Goal: Task Accomplishment & Management: Contribute content

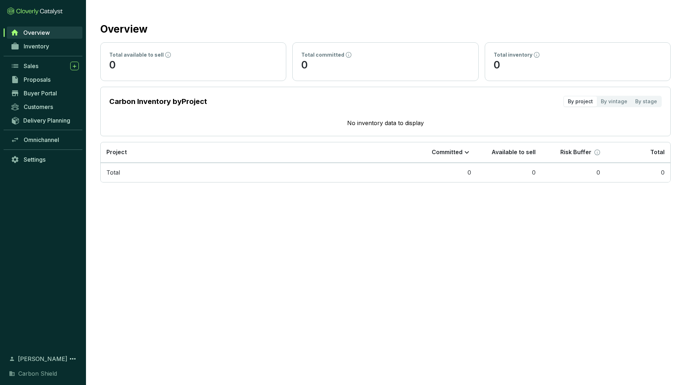
click at [306, 249] on section "Overview Total available to sell 0 Total committed 0 Total inventory 0 Carbon I…" at bounding box center [342, 192] width 685 height 385
click at [452, 262] on section "Overview Total available to sell 0 Total committed 0 Total inventory 0 Carbon I…" at bounding box center [342, 192] width 685 height 385
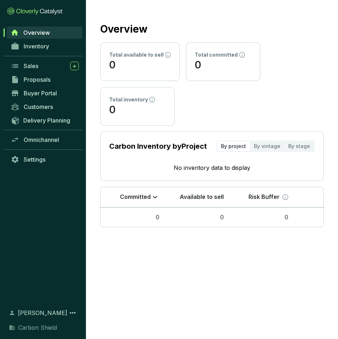
click at [254, 324] on section "Overview Total available to sell 0 Total committed 0 Total inventory 0 Carbon I…" at bounding box center [169, 169] width 338 height 339
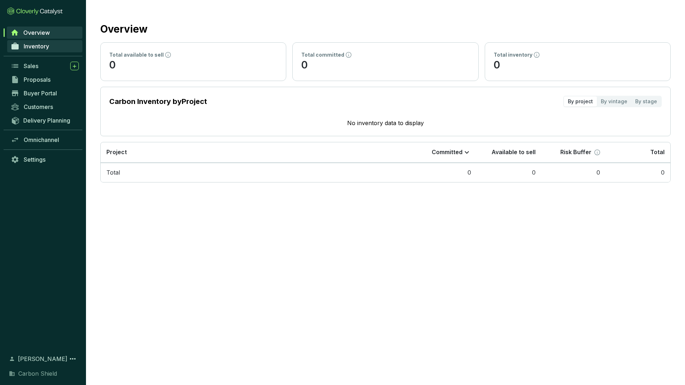
click at [50, 46] on link "Inventory" at bounding box center [44, 46] width 75 height 12
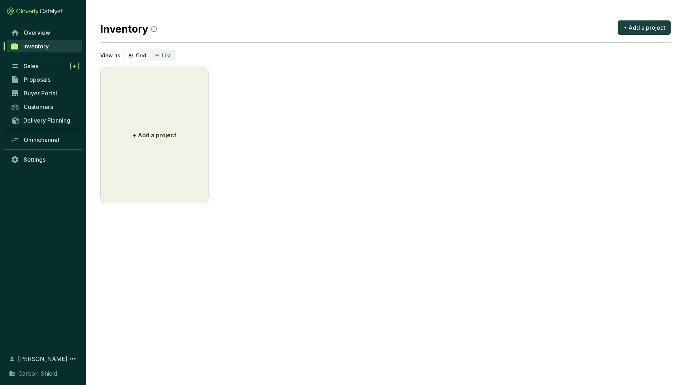
click at [347, 214] on section "Inventory + Add a project View as Grid List + Add a project" at bounding box center [385, 111] width 599 height 222
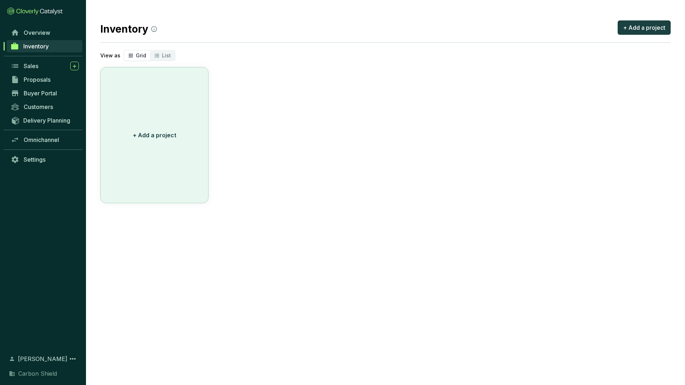
click at [199, 149] on button "+ Add a project" at bounding box center [154, 135] width 108 height 136
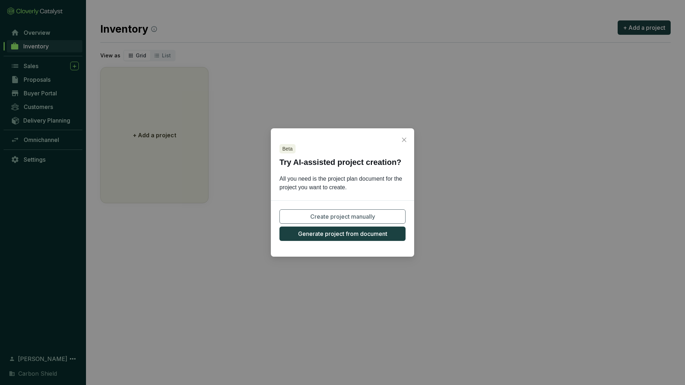
drag, startPoint x: 403, startPoint y: 139, endPoint x: 397, endPoint y: 122, distance: 18.6
click at [397, 122] on div "Beta Try AI-assisted project creation? All you need is the project plan documen…" at bounding box center [342, 192] width 685 height 385
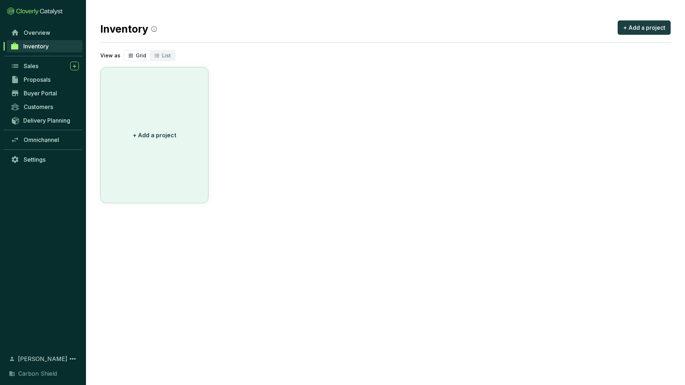
click at [157, 138] on p "+ Add a project" at bounding box center [154, 135] width 43 height 9
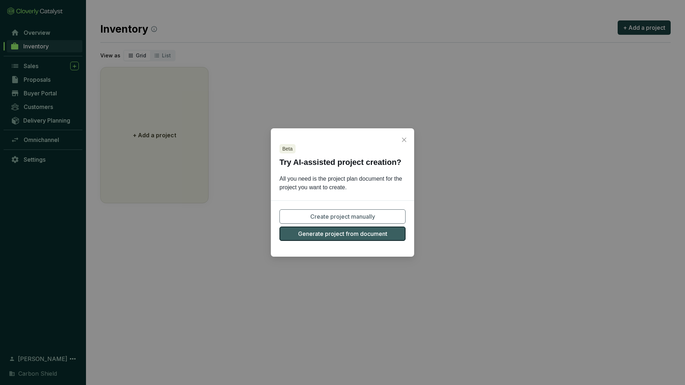
click at [352, 235] on span "Generate project from document" at bounding box center [342, 233] width 89 height 9
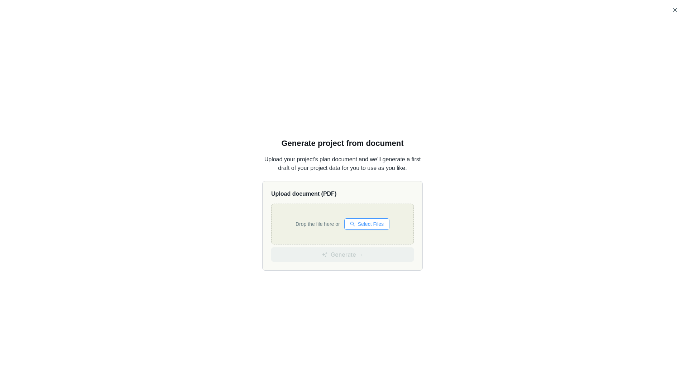
click at [369, 223] on span "Select Files" at bounding box center [371, 224] width 26 height 8
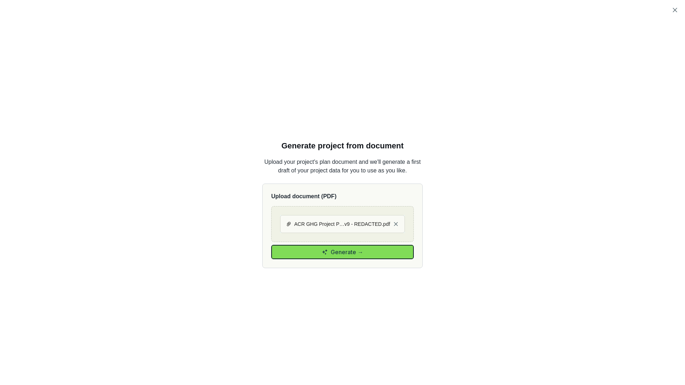
click at [352, 254] on span "Generate →" at bounding box center [347, 252] width 33 height 9
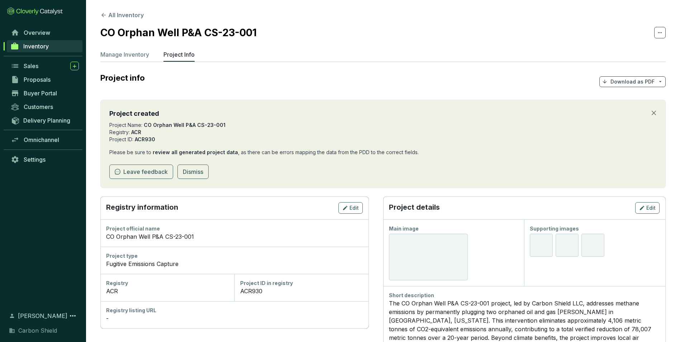
click at [446, 23] on section "All Inventory CO Orphan Well P&A CS-23-001 Manage Inventory Project Info Projec…" at bounding box center [383, 323] width 594 height 647
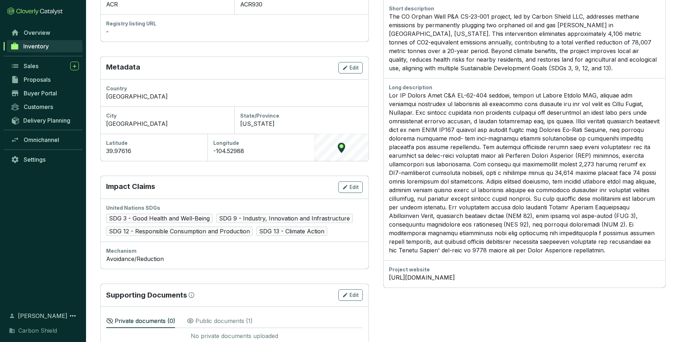
scroll to position [305, 0]
